Goal: Information Seeking & Learning: Learn about a topic

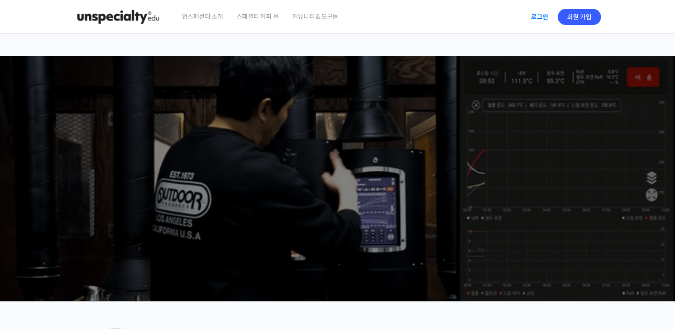
click at [541, 17] on link "로그인" at bounding box center [539, 17] width 28 height 21
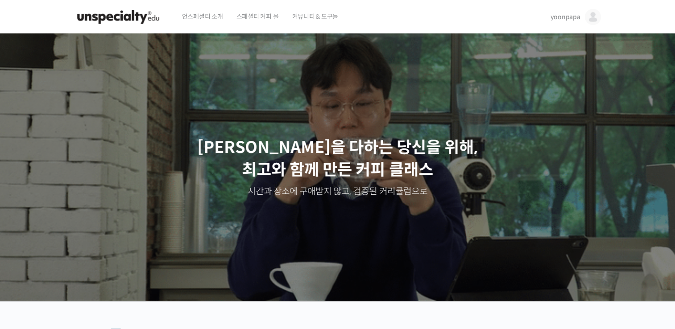
click at [566, 20] on span "yoonpapa" at bounding box center [565, 17] width 30 height 8
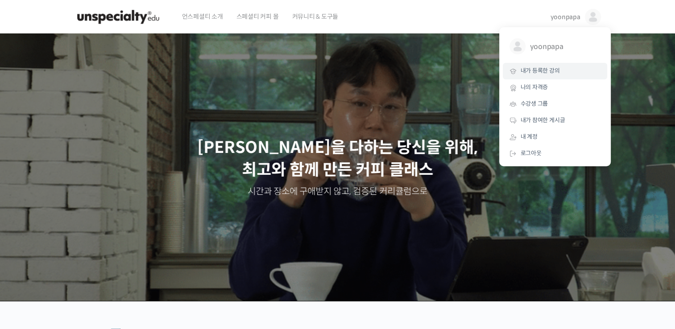
click at [546, 70] on span "내가 등록한 강의" at bounding box center [540, 71] width 39 height 8
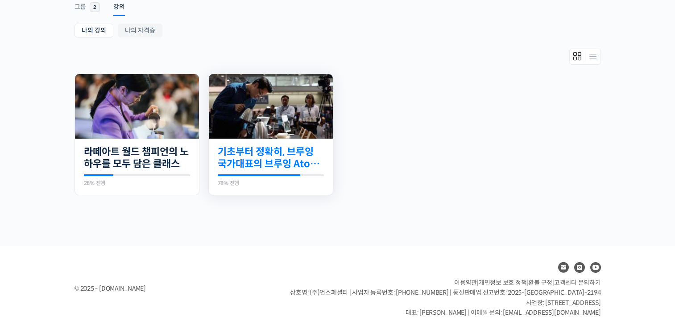
scroll to position [156, 0]
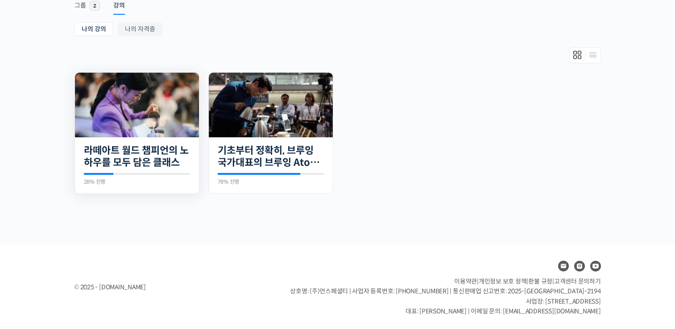
click at [152, 106] on img at bounding box center [137, 105] width 124 height 65
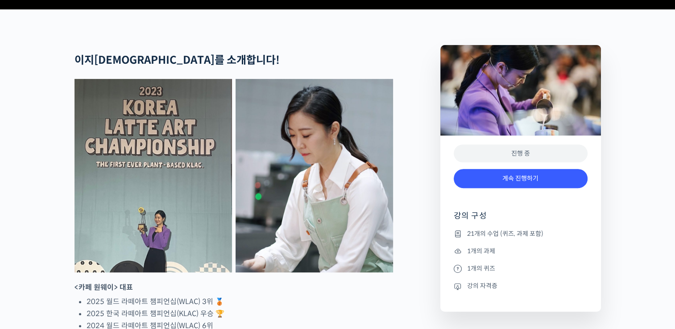
scroll to position [357, 0]
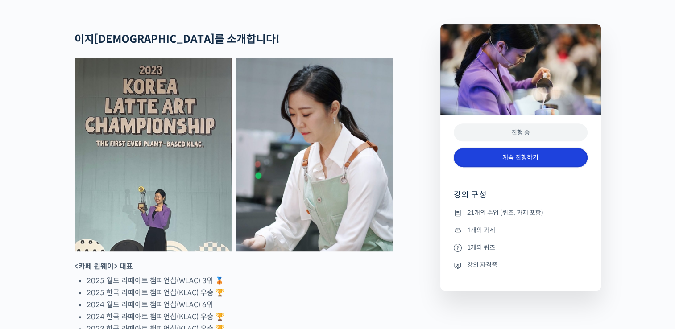
click at [531, 167] on link "계속 진행하기" at bounding box center [521, 157] width 134 height 19
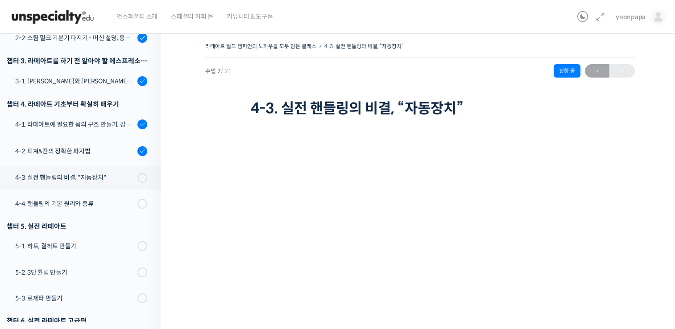
scroll to position [192, 0]
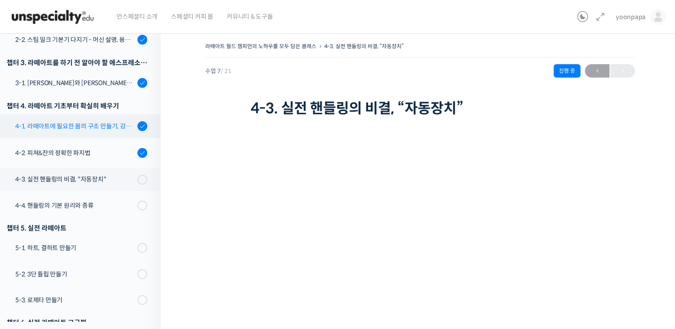
click at [82, 134] on link "4-1. 라떼아트에 필요한 몸의 구조 만들기, 감독관 & 관찰자가 되는 법" at bounding box center [78, 126] width 165 height 24
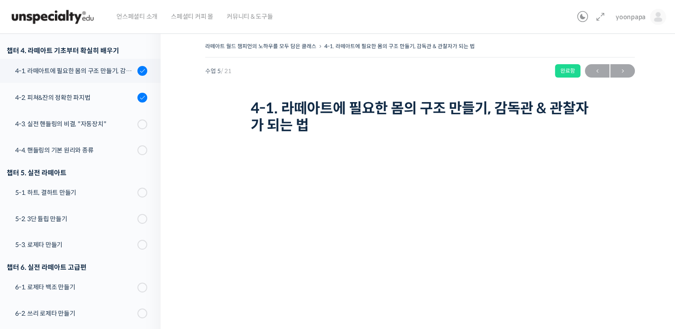
scroll to position [256, 0]
